Goal: Information Seeking & Learning: Learn about a topic

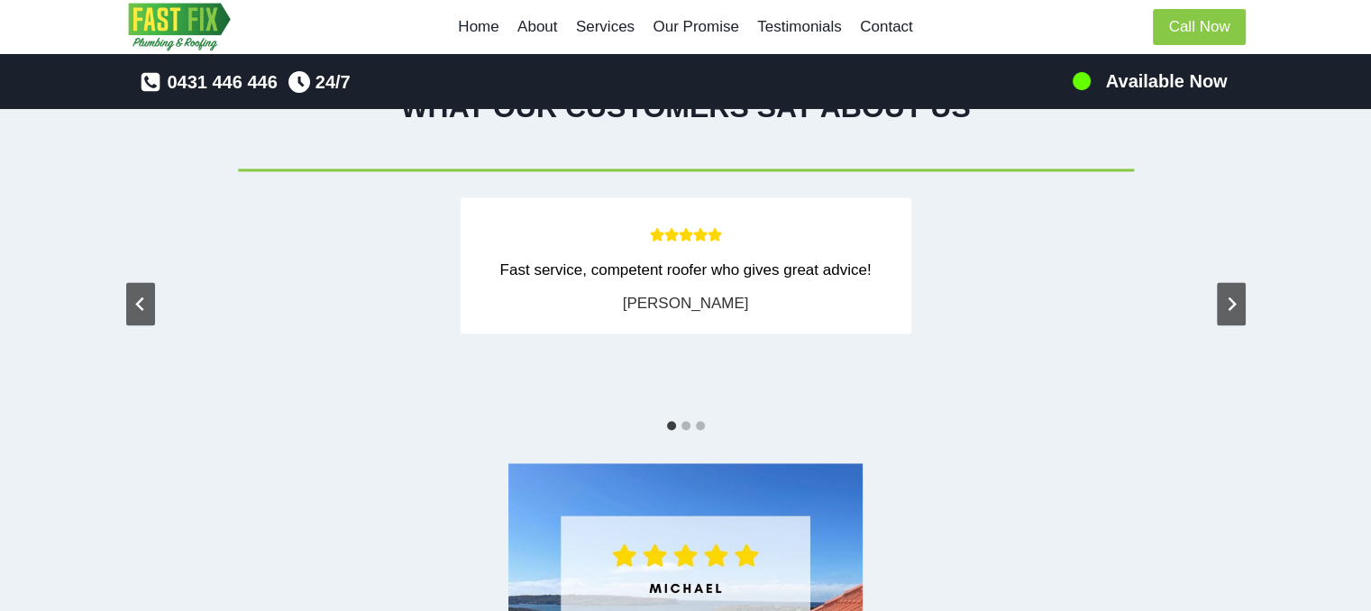
scroll to position [2794, 0]
click at [1235, 296] on icon "Next slide" at bounding box center [1231, 303] width 14 height 14
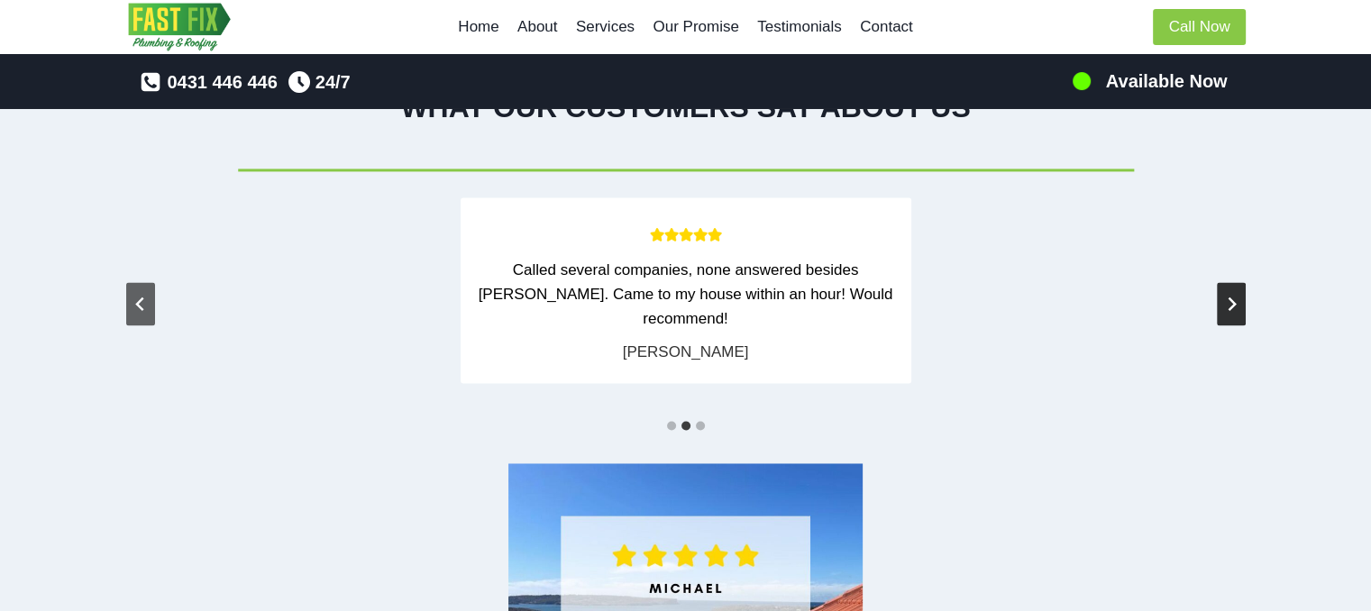
click at [1235, 296] on icon "Next slide" at bounding box center [1231, 303] width 14 height 14
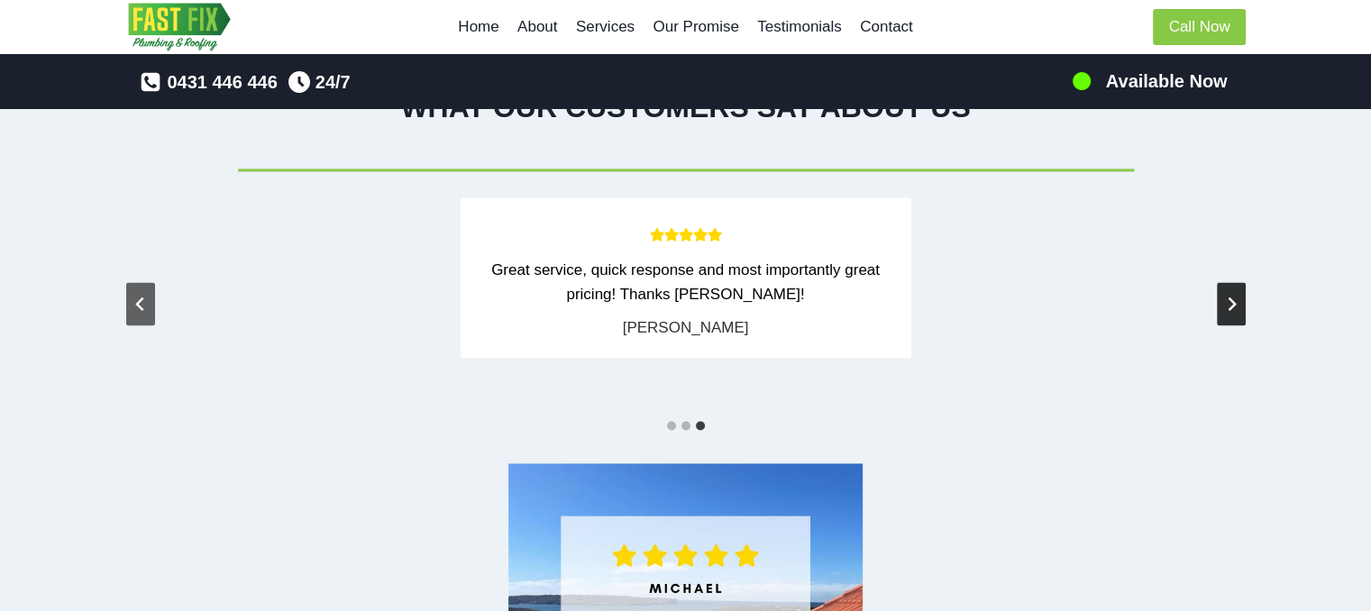
click at [1235, 296] on icon "Go to first slide" at bounding box center [1231, 303] width 14 height 14
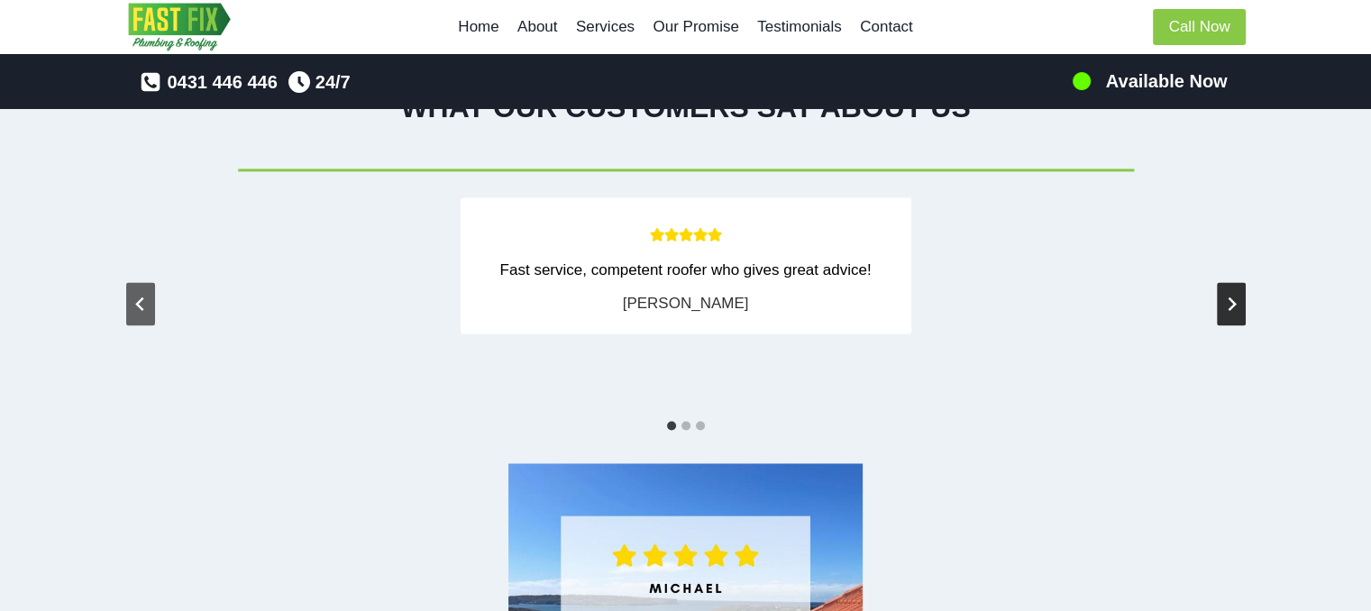
click at [1235, 296] on icon "Next slide" at bounding box center [1231, 303] width 14 height 14
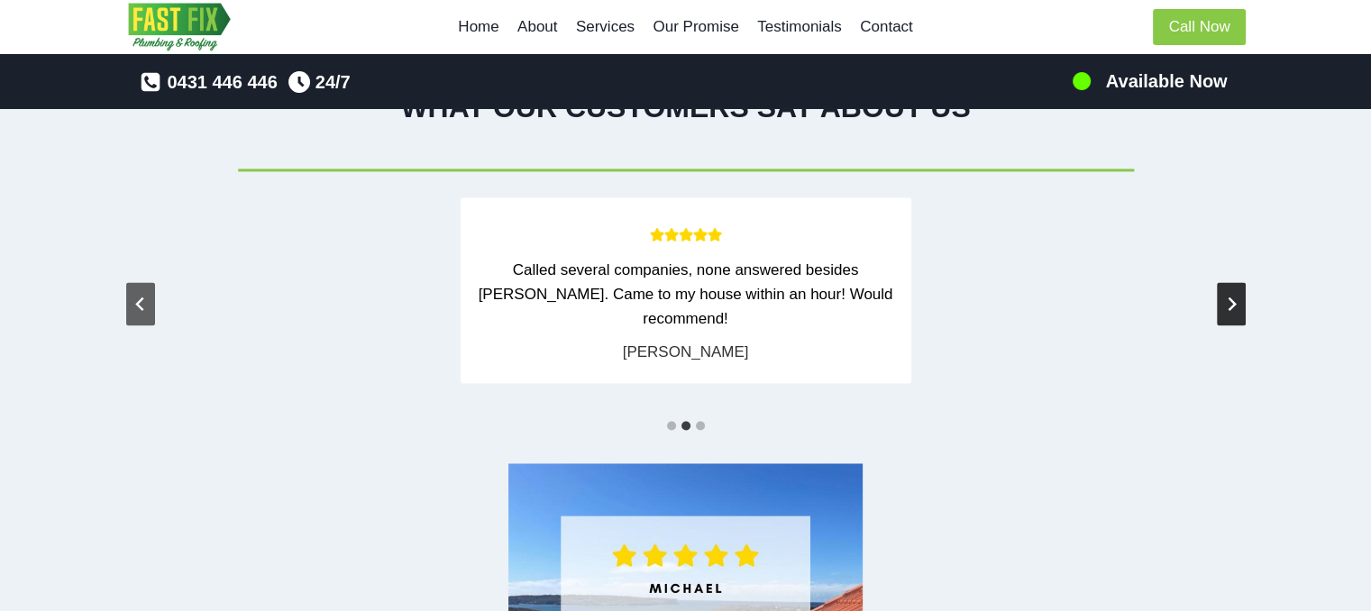
click at [1235, 296] on icon "Next slide" at bounding box center [1231, 303] width 14 height 14
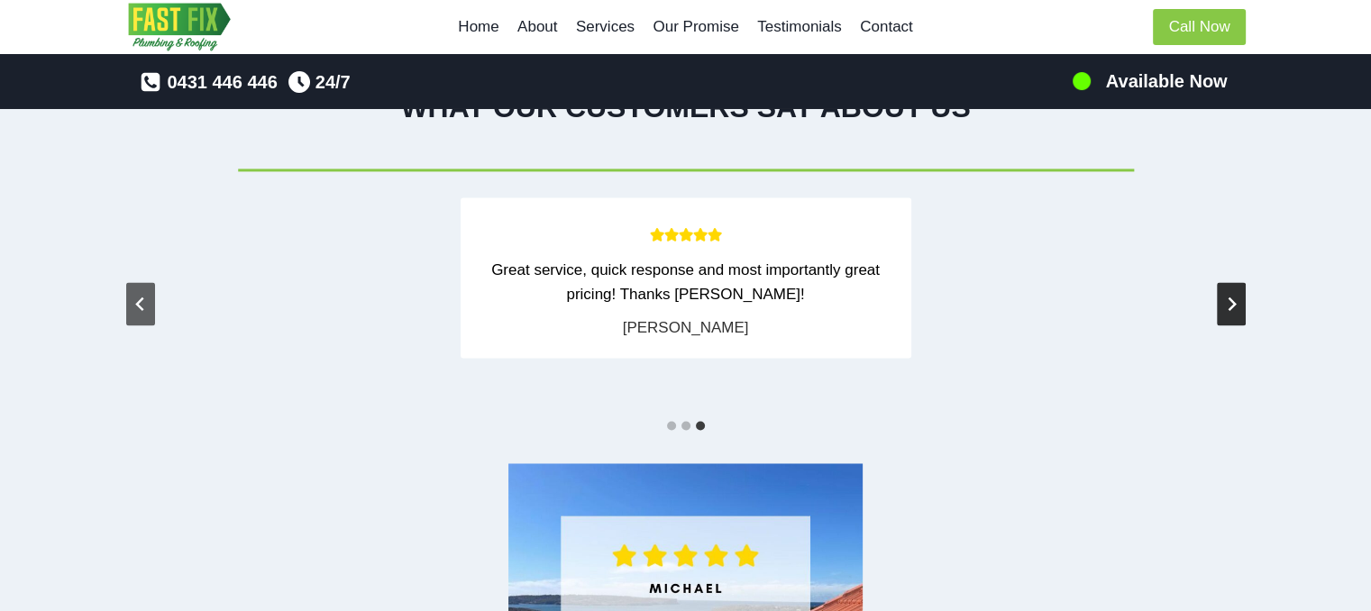
click at [1235, 296] on icon "Go to first slide" at bounding box center [1231, 303] width 14 height 14
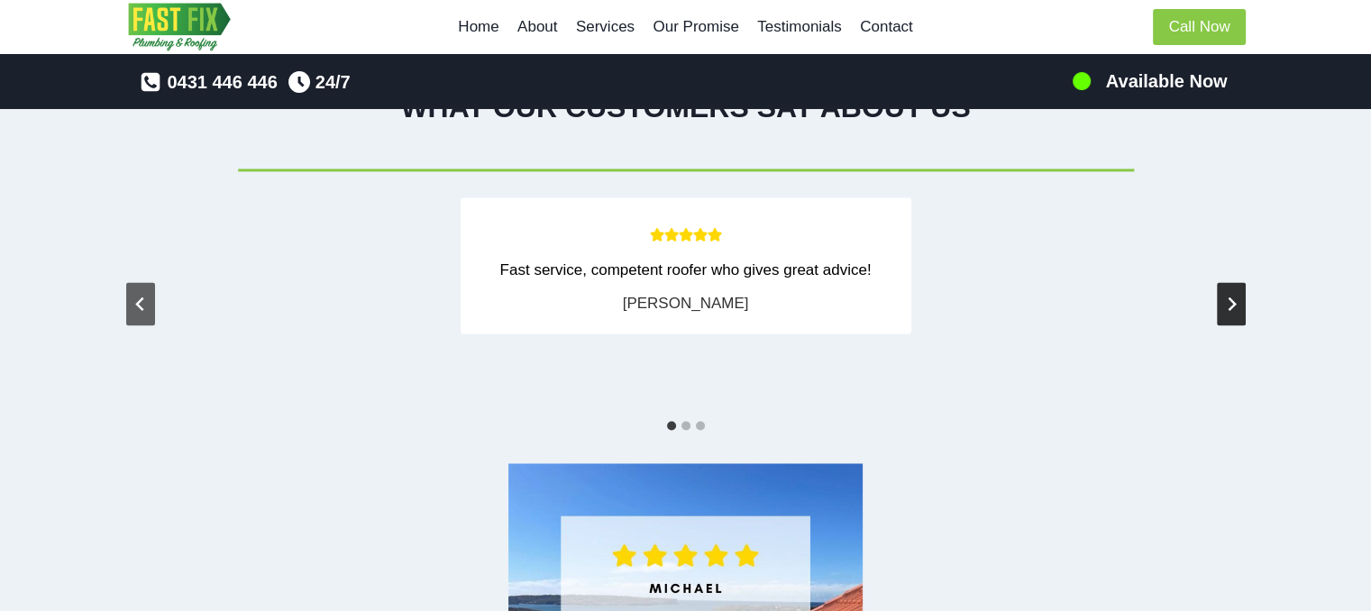
click at [1235, 296] on icon "Next slide" at bounding box center [1231, 303] width 14 height 14
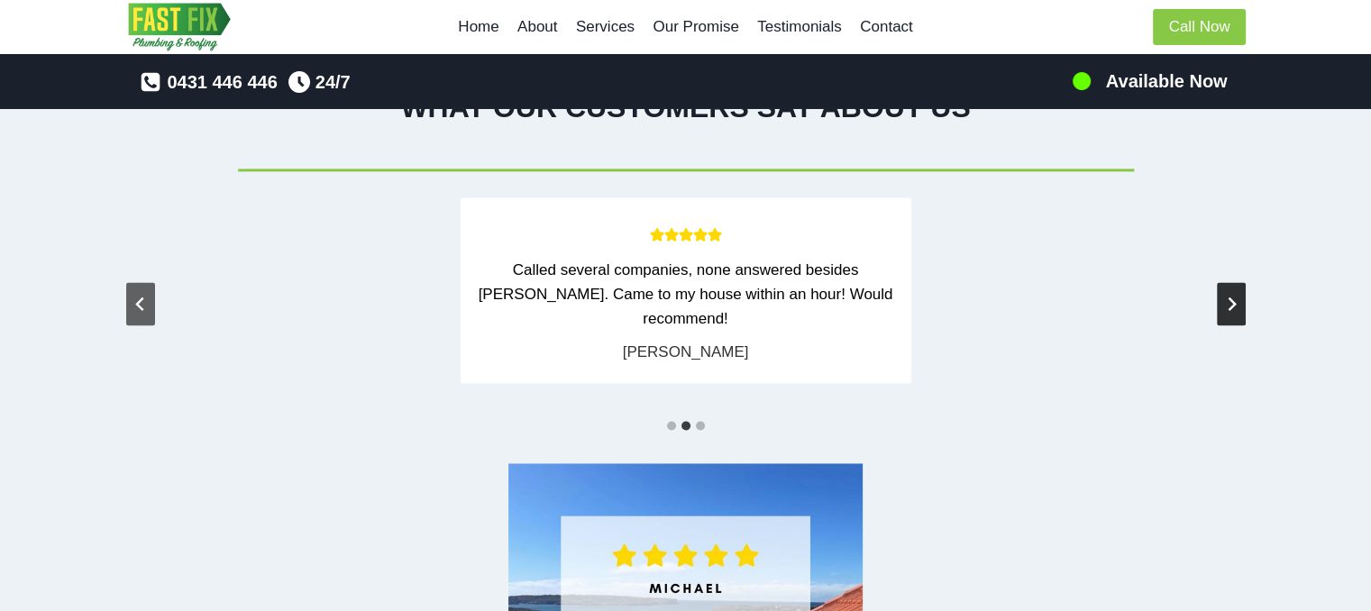
click at [1235, 296] on icon "Next slide" at bounding box center [1231, 303] width 14 height 14
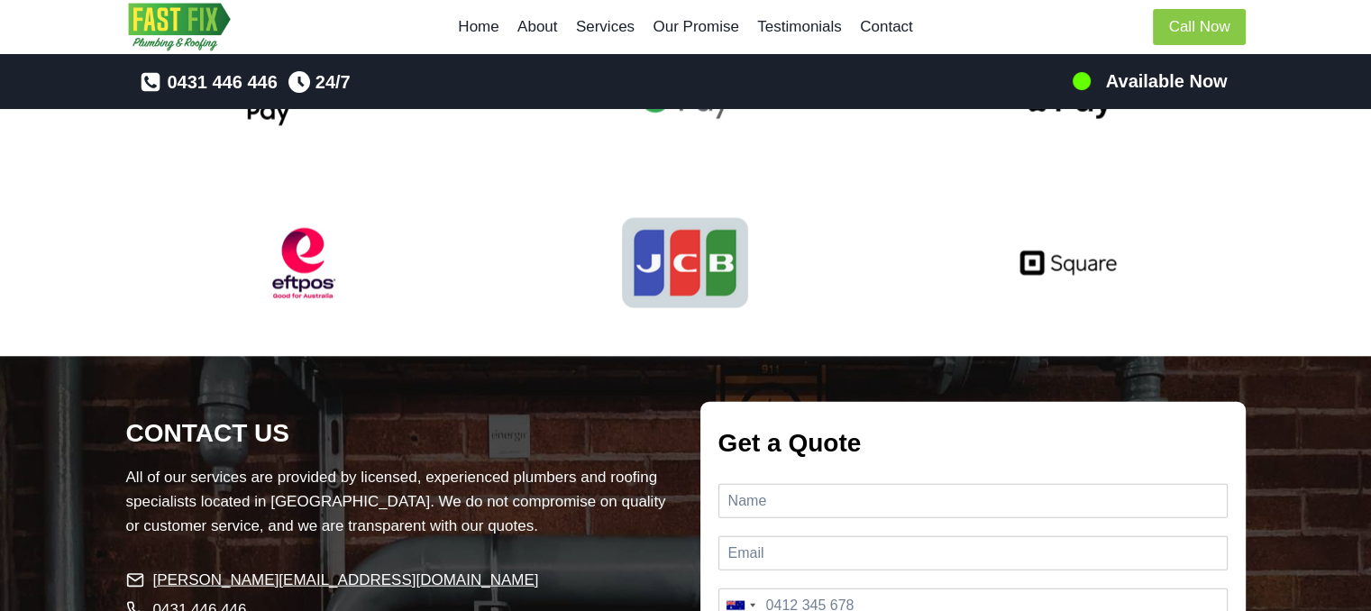
scroll to position [3711, 0]
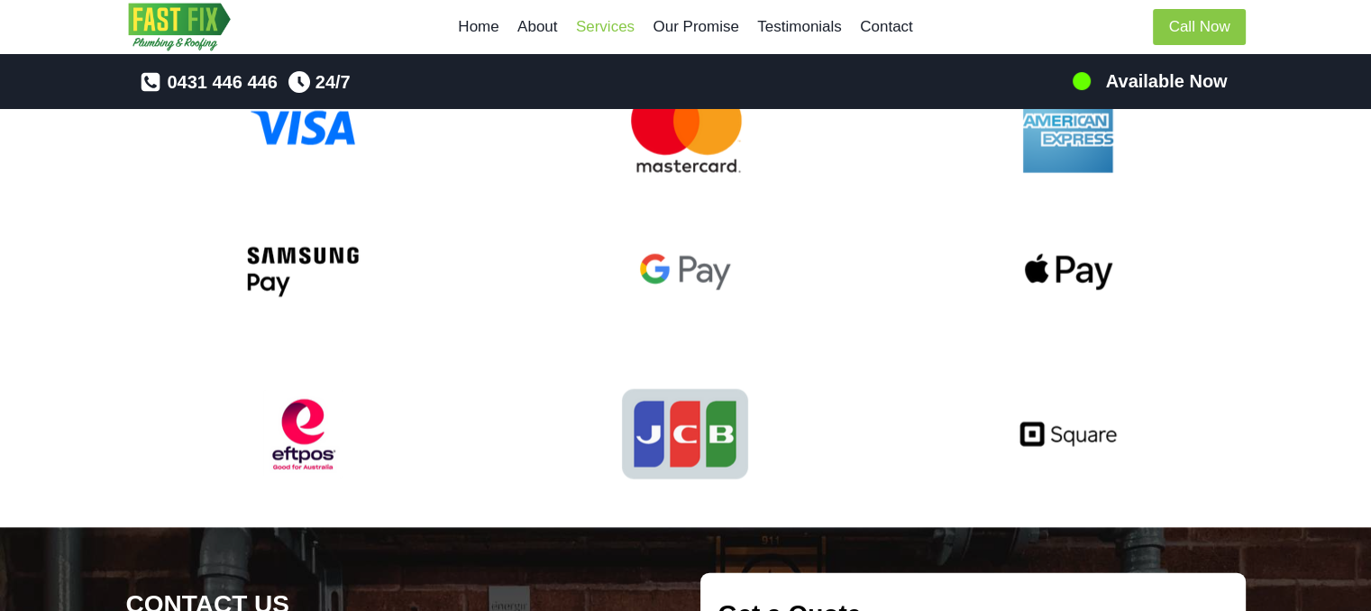
click at [597, 20] on link "Services" at bounding box center [605, 26] width 77 height 43
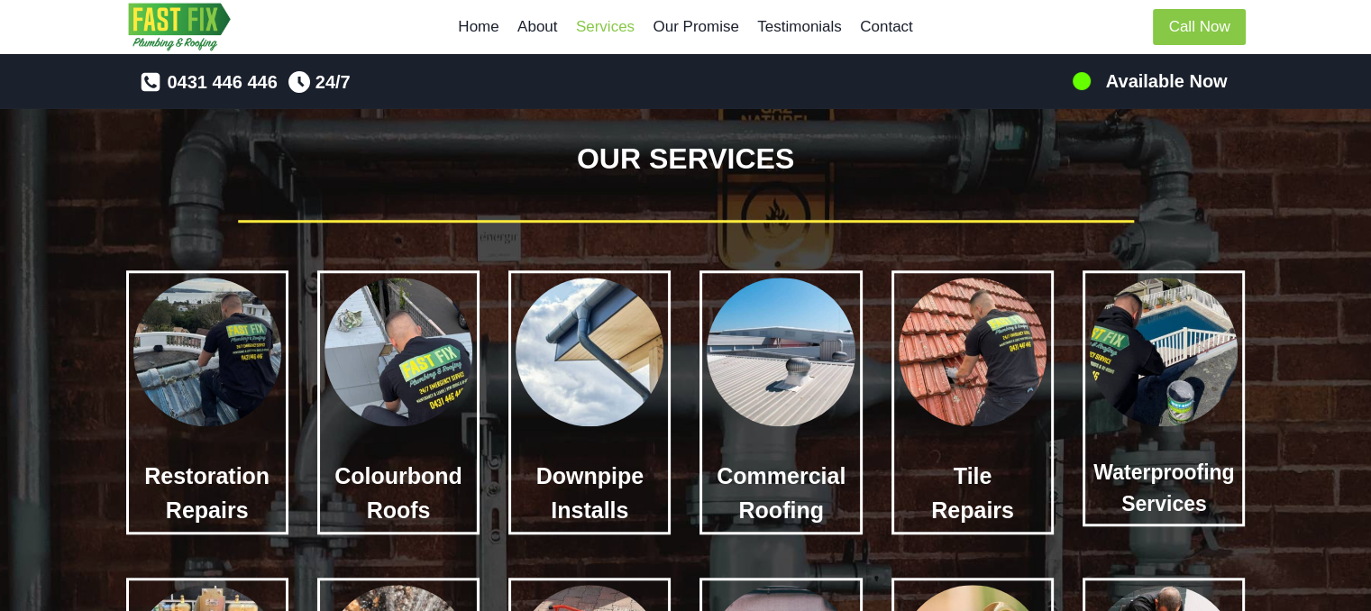
scroll to position [1363, 0]
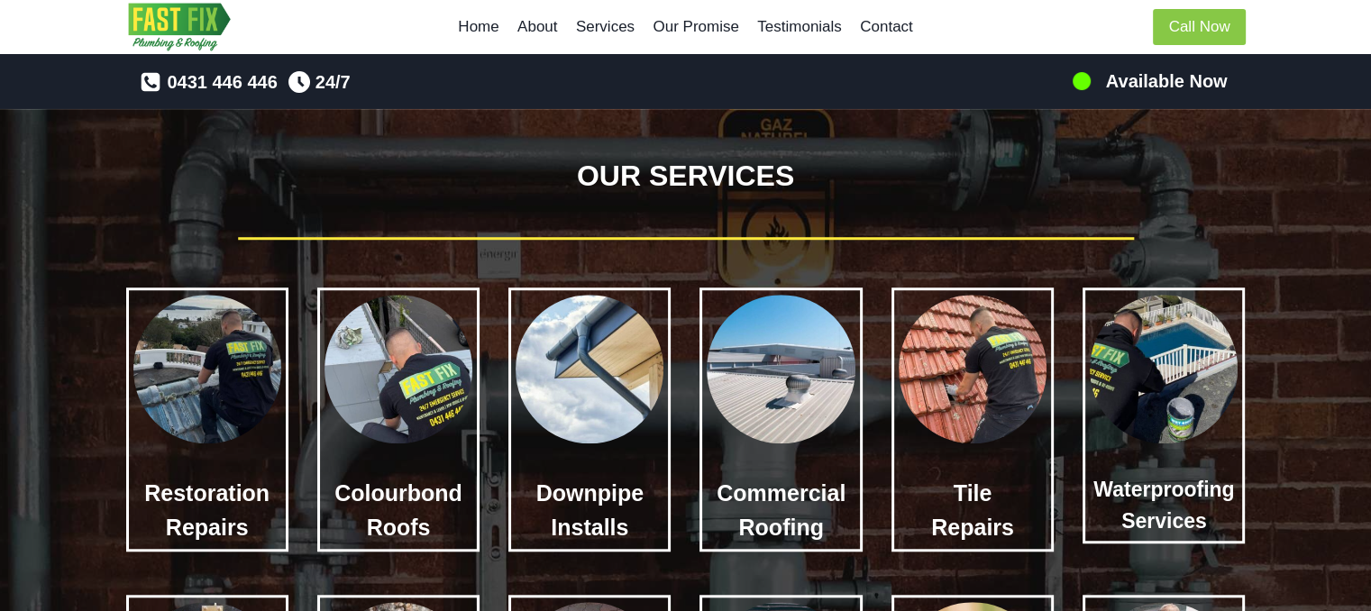
click at [223, 412] on img at bounding box center [207, 369] width 148 height 148
click at [697, 30] on link "Our Promise" at bounding box center [695, 26] width 105 height 43
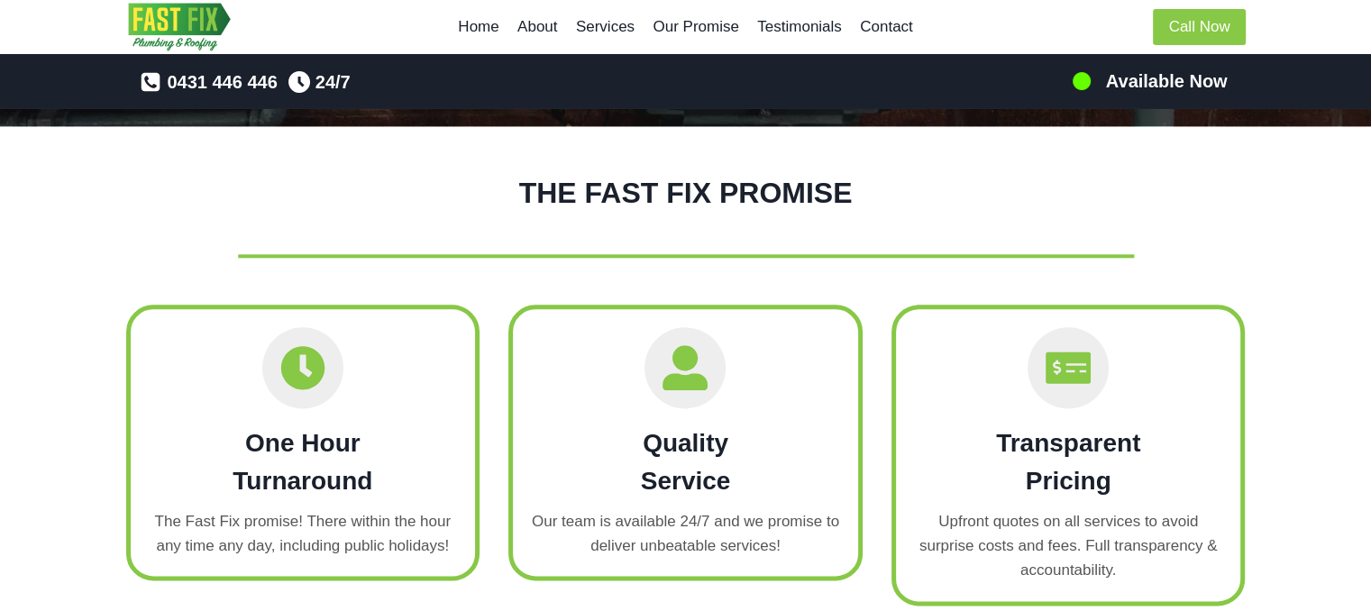
scroll to position [2178, 0]
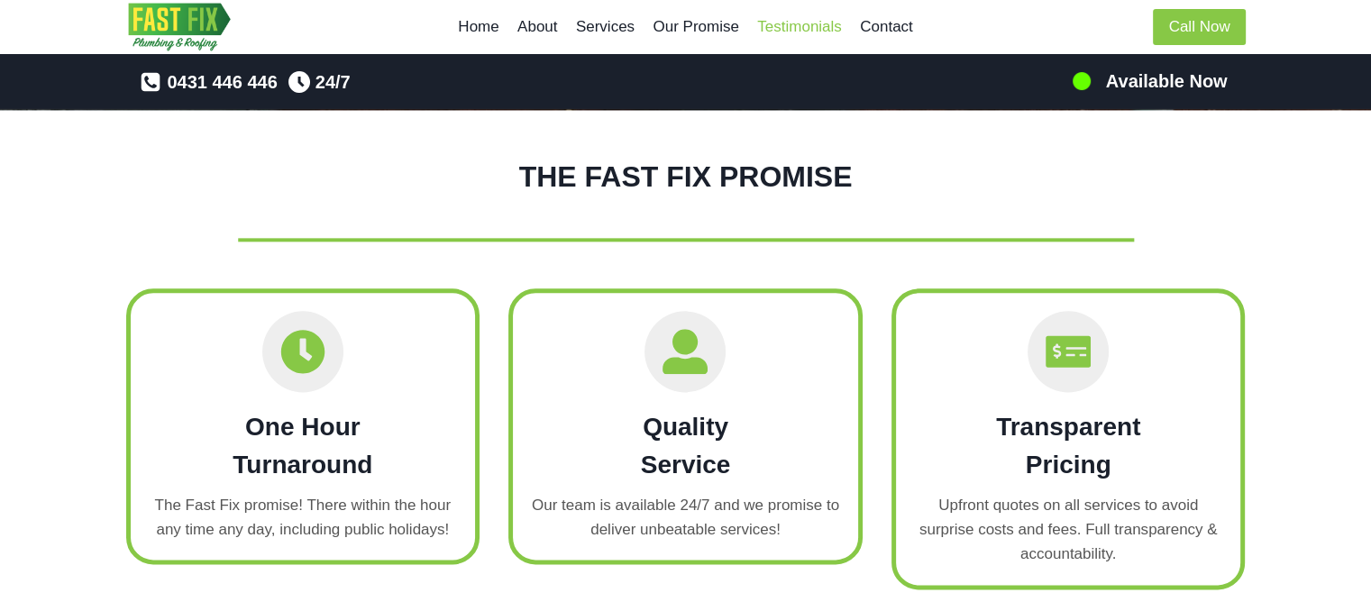
click at [823, 28] on link "Testimonials" at bounding box center [799, 26] width 103 height 43
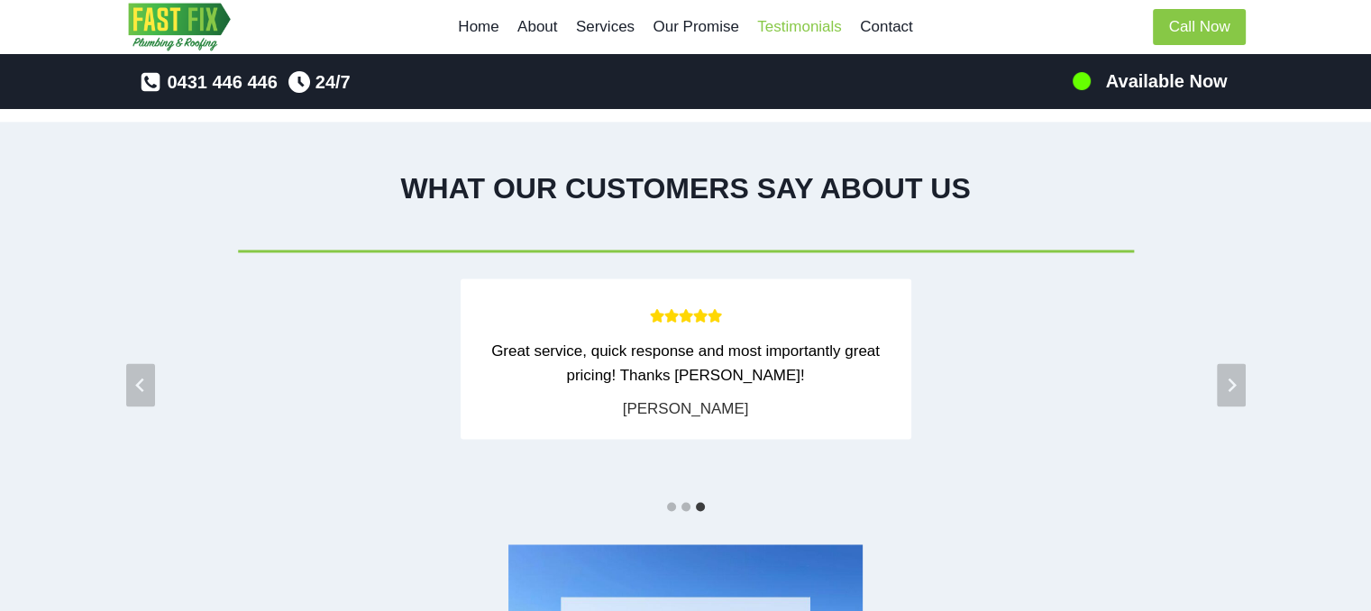
scroll to position [2725, 0]
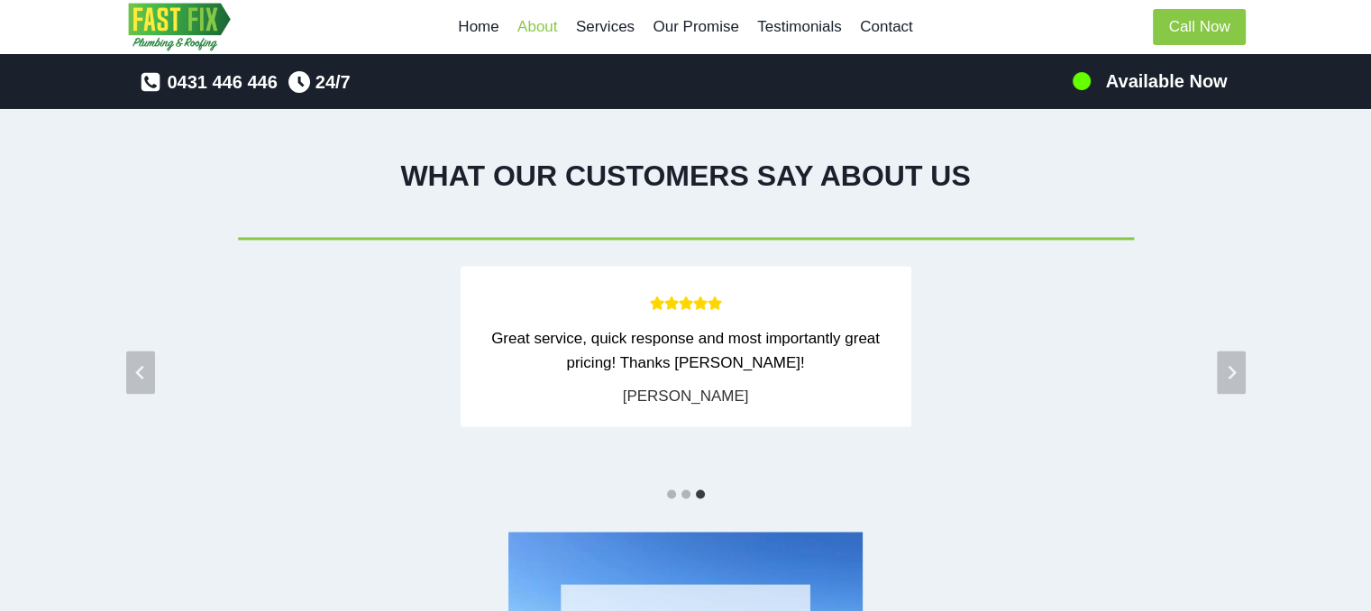
click at [540, 32] on link "About" at bounding box center [537, 26] width 59 height 43
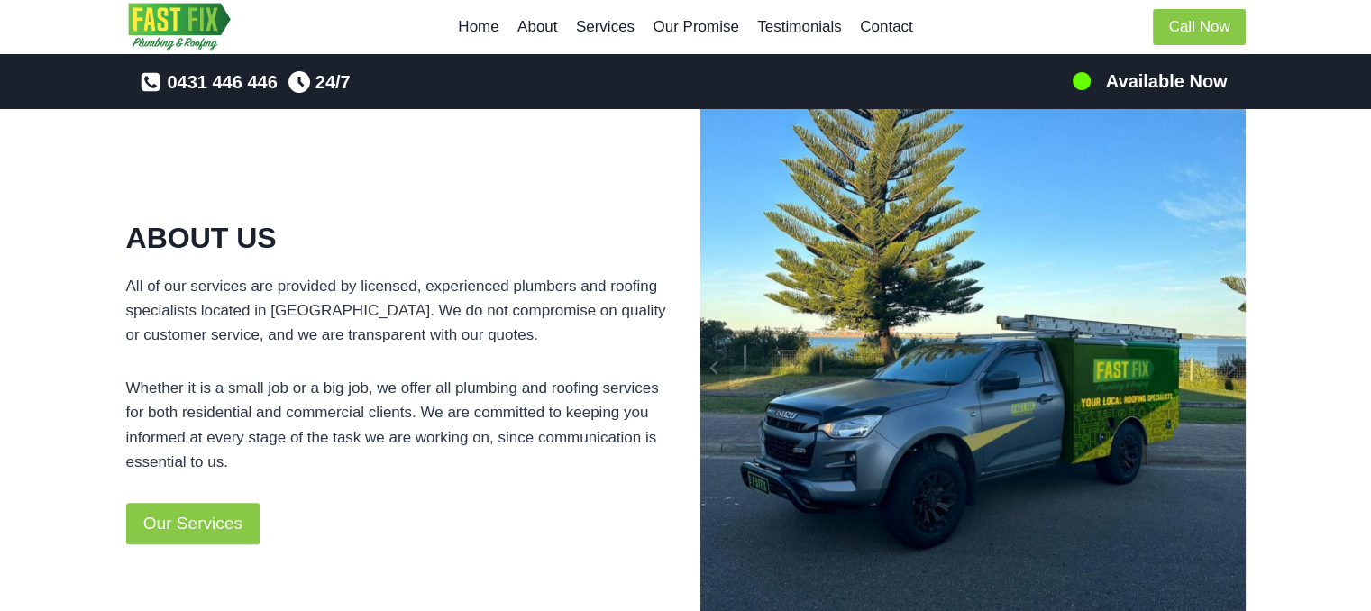
scroll to position [883, 0]
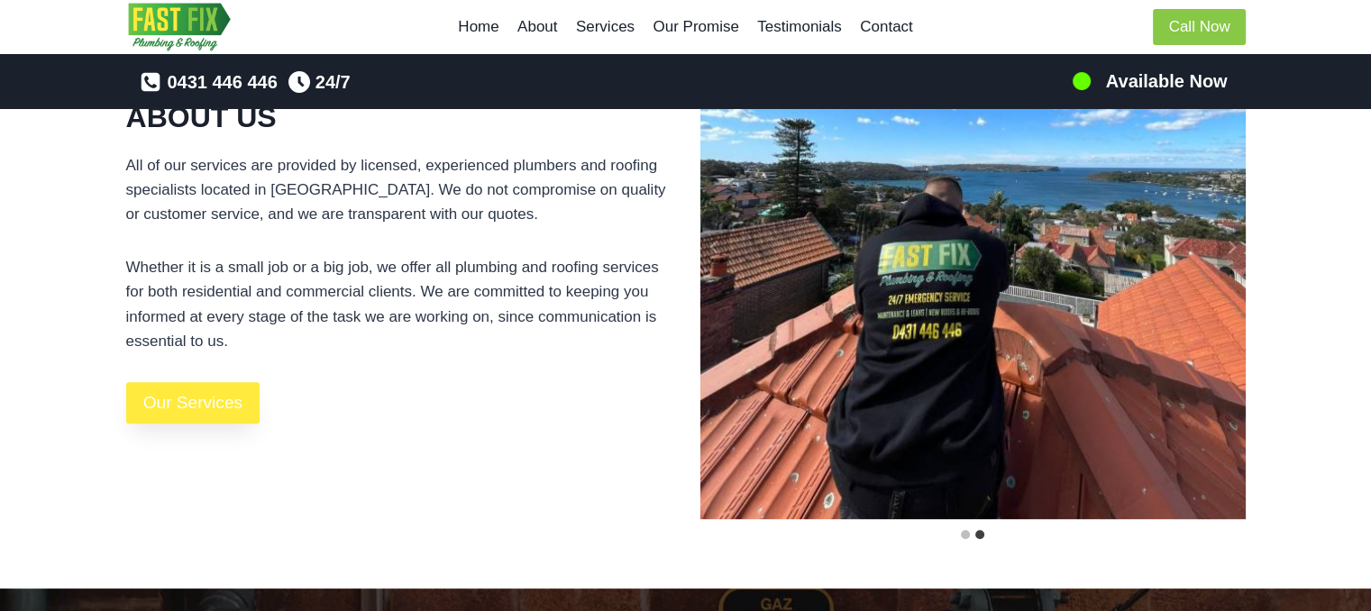
click at [238, 401] on span "Our Services" at bounding box center [192, 403] width 99 height 28
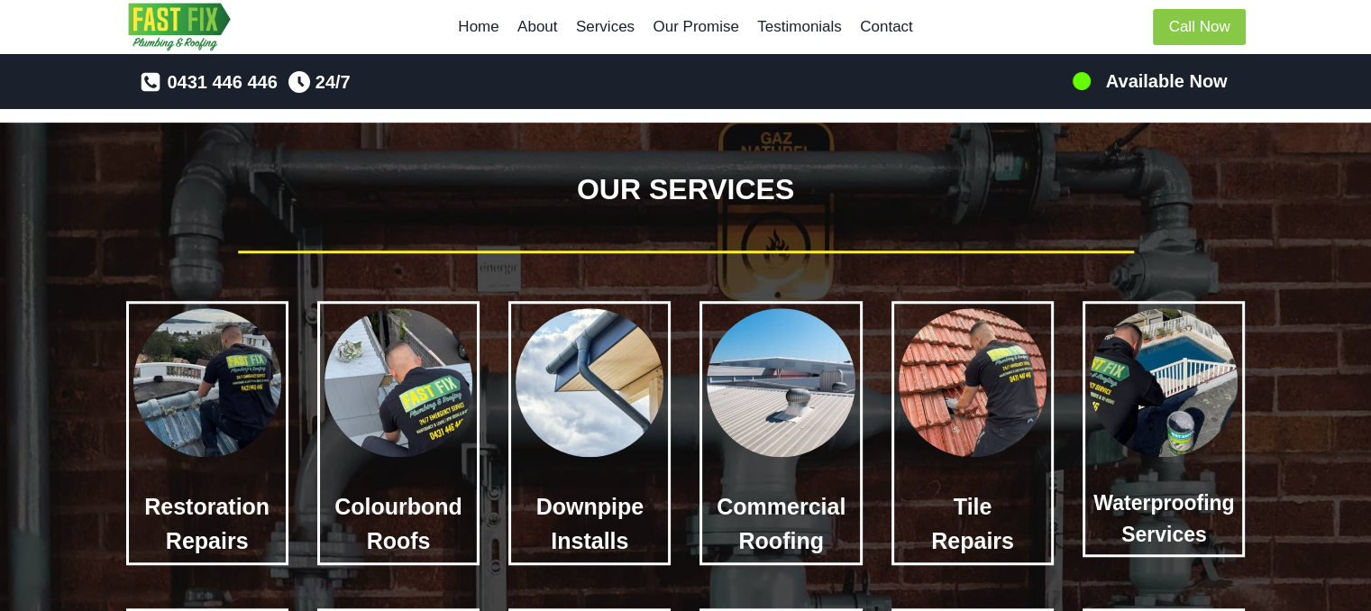
scroll to position [1363, 0]
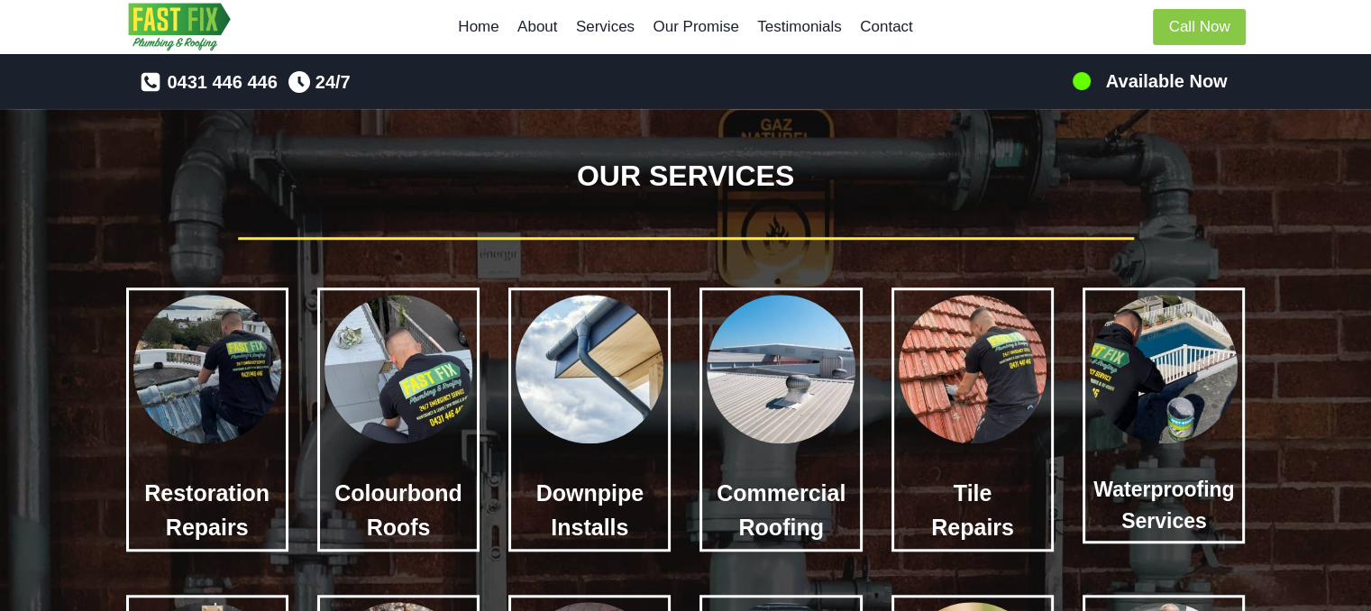
click at [186, 451] on div "Restoration Repairs" at bounding box center [207, 419] width 162 height 264
drag, startPoint x: 223, startPoint y: 505, endPoint x: 236, endPoint y: 535, distance: 33.5
click at [236, 535] on h4 "Restoration Repairs" at bounding box center [207, 511] width 148 height 68
click at [269, 477] on h4 "Restoration Repairs" at bounding box center [207, 511] width 148 height 68
click at [260, 372] on img at bounding box center [207, 369] width 148 height 148
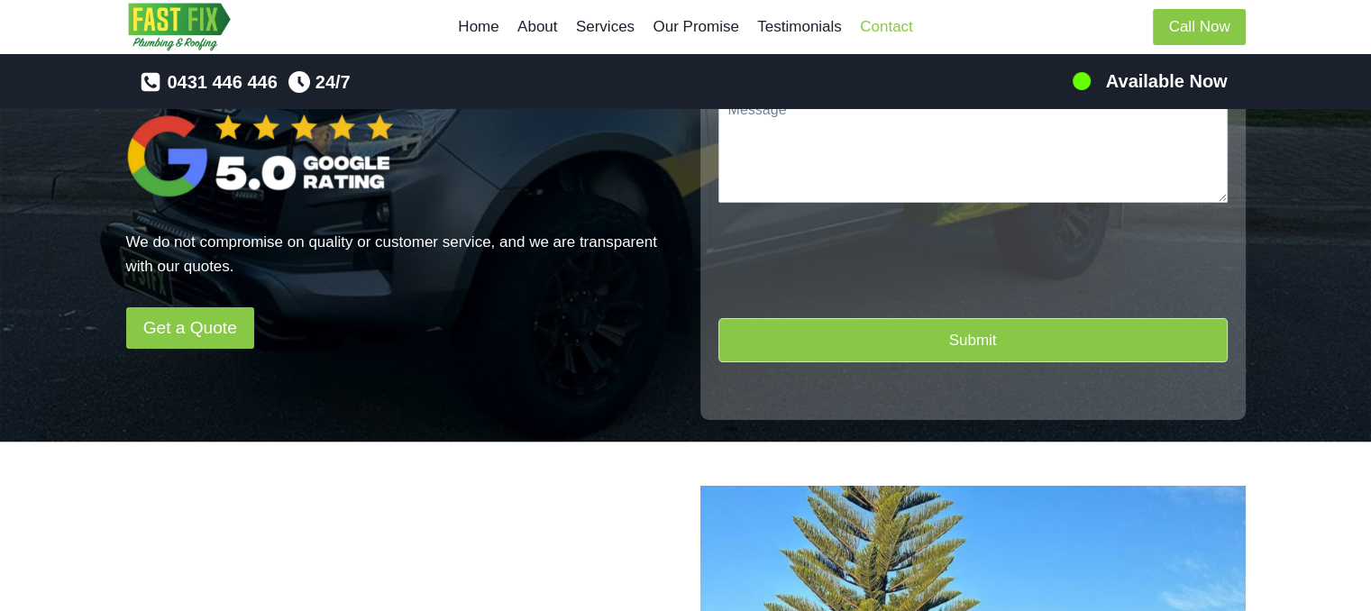
click at [902, 32] on link "Contact" at bounding box center [886, 26] width 71 height 43
